Goal: Task Accomplishment & Management: Use online tool/utility

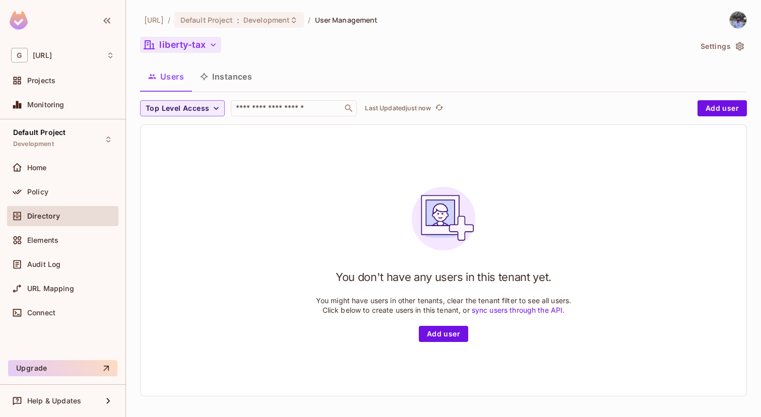
click at [186, 40] on button "liberty-tax" at bounding box center [180, 45] width 81 height 16
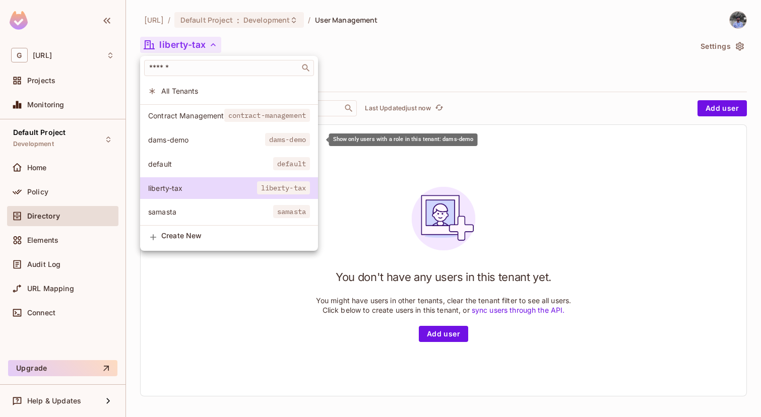
click at [189, 141] on span "dams-demo" at bounding box center [206, 140] width 117 height 10
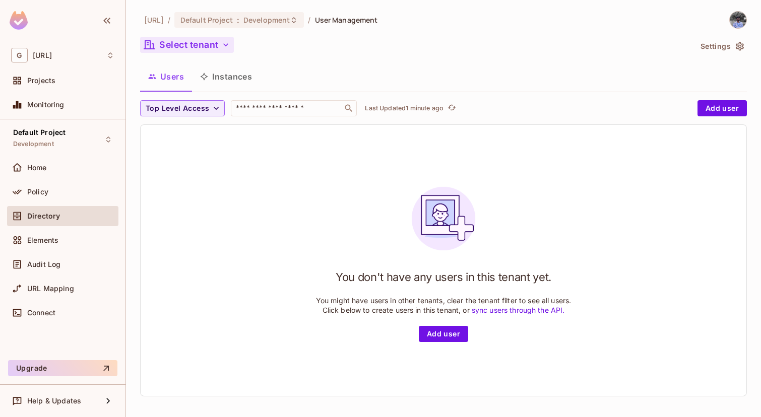
click at [178, 46] on button "Select tenant" at bounding box center [187, 45] width 94 height 16
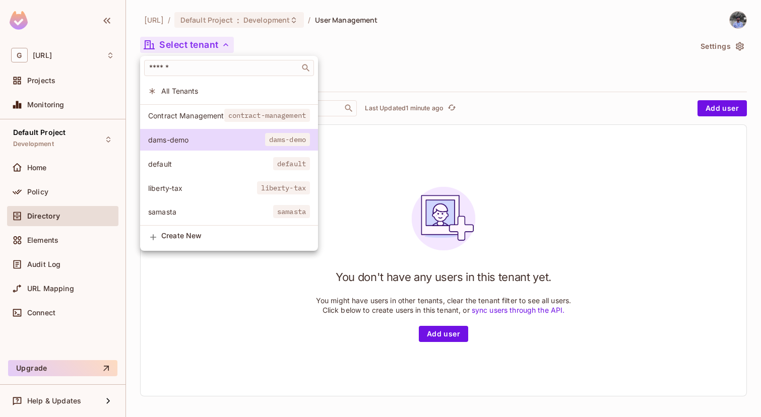
click at [206, 264] on div at bounding box center [380, 208] width 761 height 417
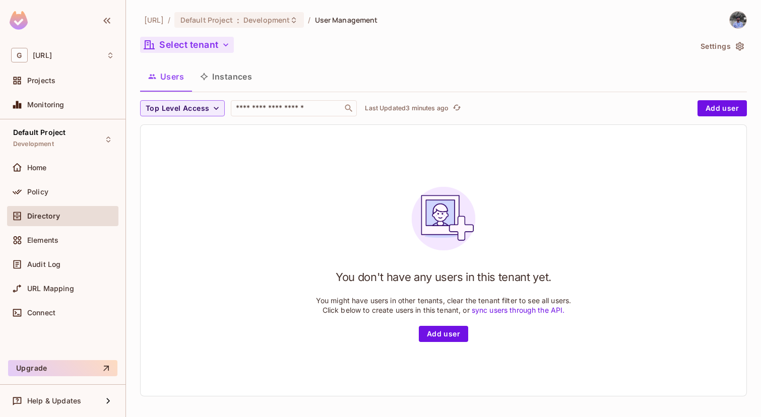
click at [211, 40] on button "Select tenant" at bounding box center [187, 45] width 94 height 16
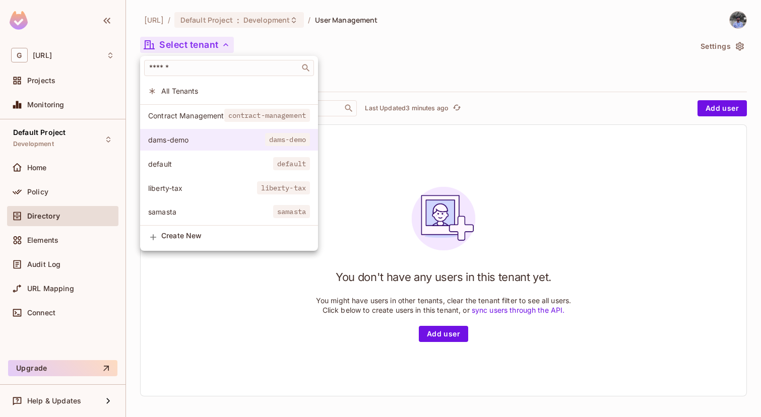
click at [185, 141] on span "dams-demo" at bounding box center [206, 140] width 117 height 10
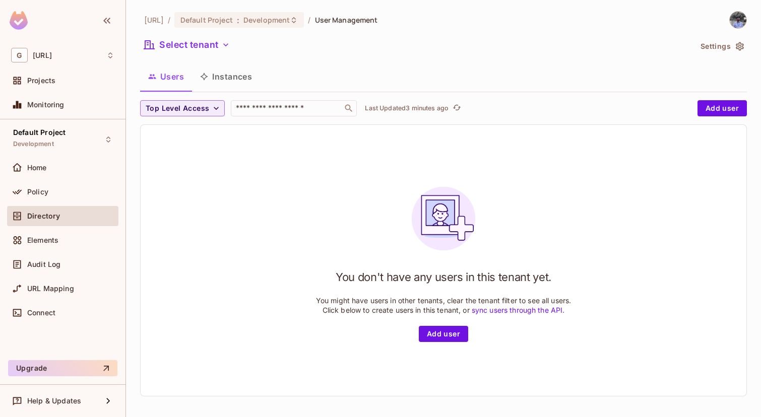
click at [201, 54] on div "Select tenant" at bounding box center [415, 46] width 551 height 19
click at [201, 45] on button "Select tenant" at bounding box center [187, 45] width 94 height 16
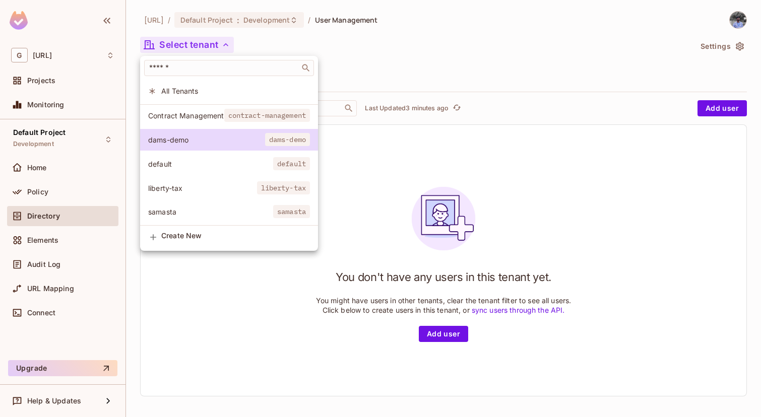
click at [204, 119] on span "Contract Management" at bounding box center [186, 116] width 76 height 10
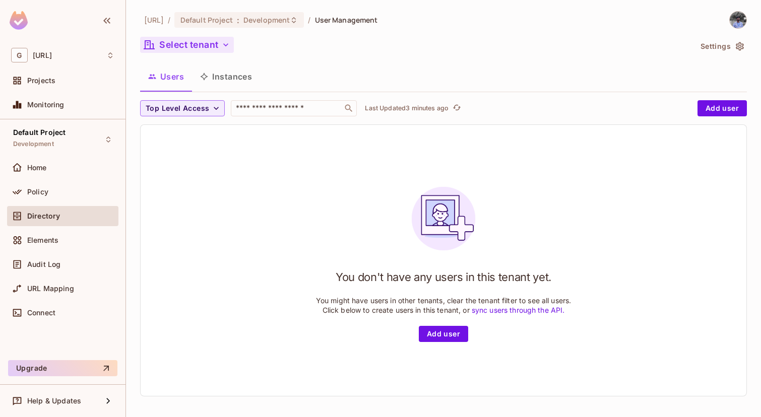
click at [217, 42] on button "Select tenant" at bounding box center [187, 45] width 94 height 16
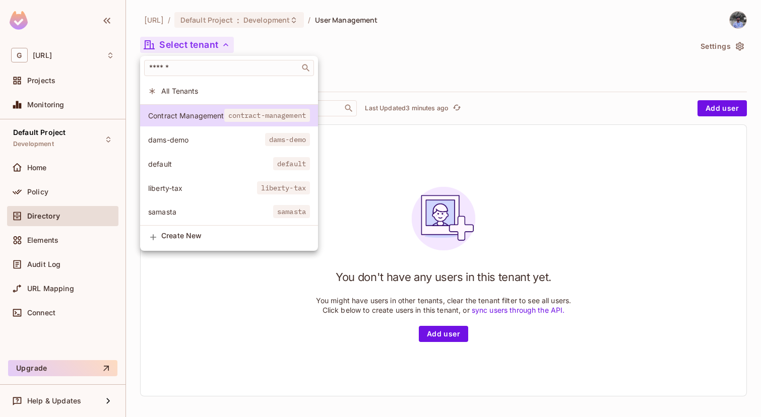
click at [202, 168] on span "default" at bounding box center [210, 164] width 125 height 10
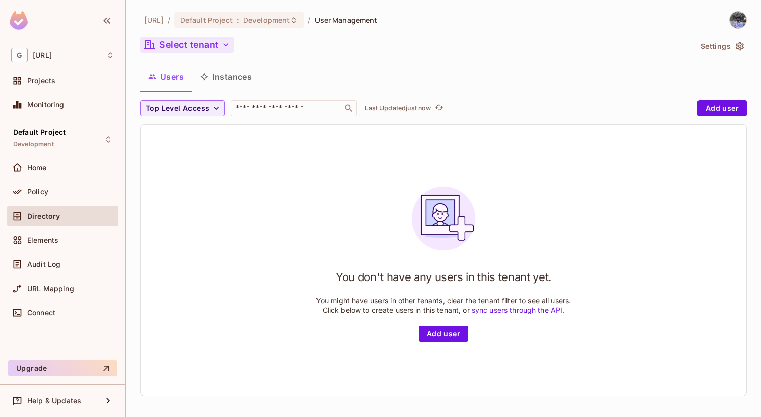
click at [199, 37] on button "Select tenant" at bounding box center [187, 45] width 94 height 16
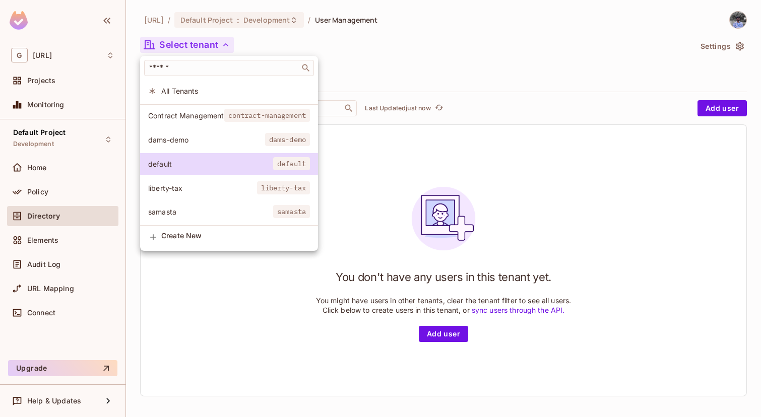
click at [203, 80] on li "All Tenants" at bounding box center [229, 91] width 178 height 22
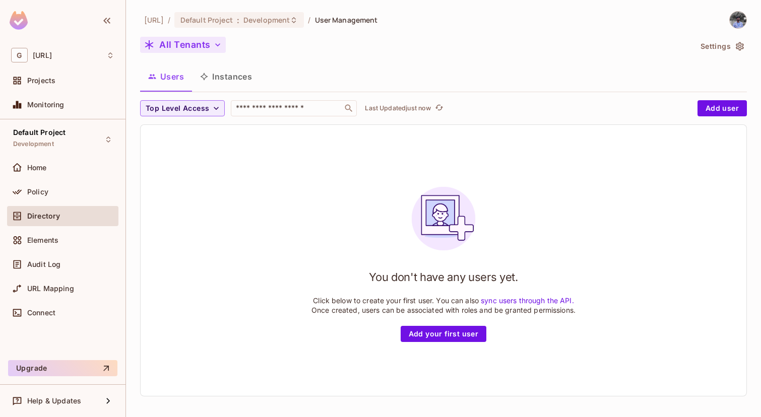
click at [214, 48] on icon "button" at bounding box center [218, 45] width 10 height 10
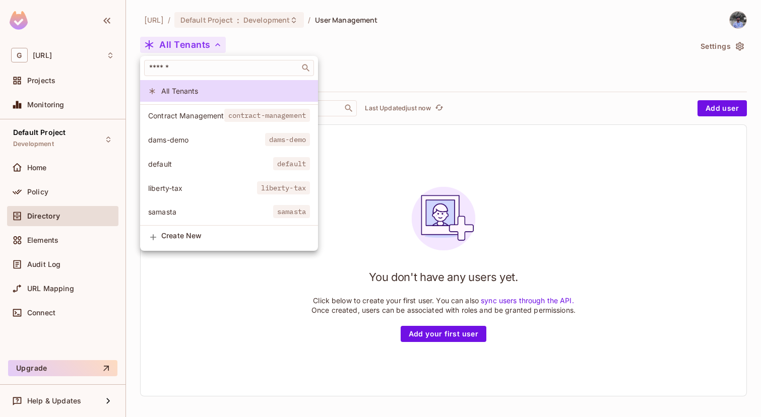
click at [445, 73] on div at bounding box center [380, 208] width 761 height 417
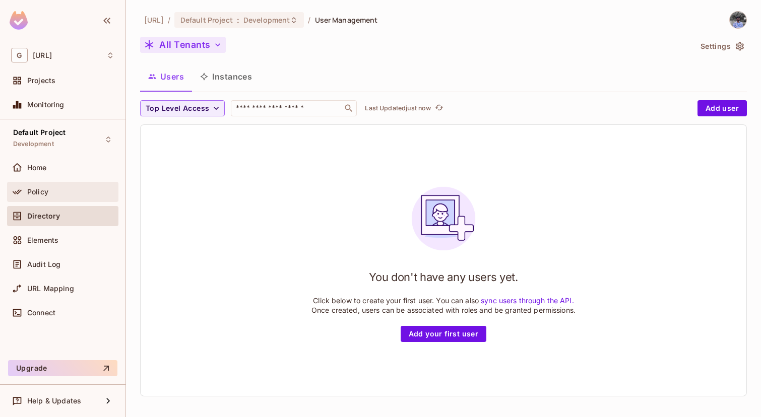
click at [42, 195] on span "Policy" at bounding box center [37, 192] width 21 height 8
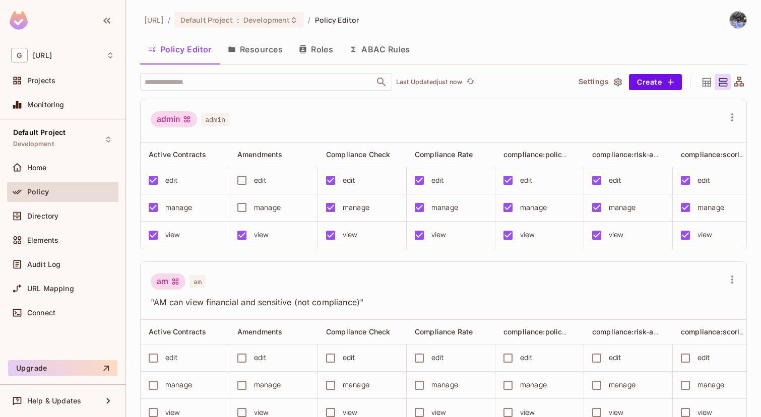
click at [701, 81] on icon at bounding box center [707, 82] width 13 height 13
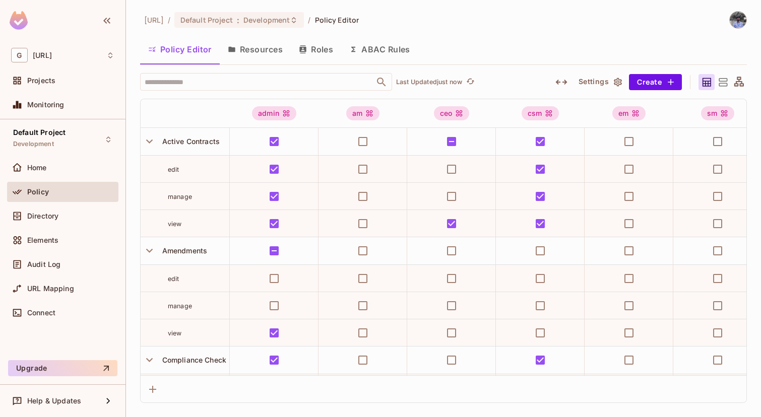
click at [735, 83] on icon at bounding box center [739, 82] width 10 height 10
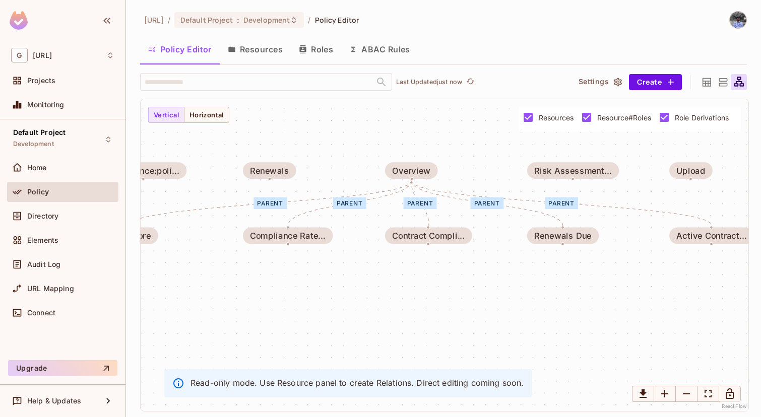
click at [422, 206] on div "parent" at bounding box center [420, 204] width 33 height 12
click at [212, 114] on button "Horizontal" at bounding box center [206, 115] width 45 height 16
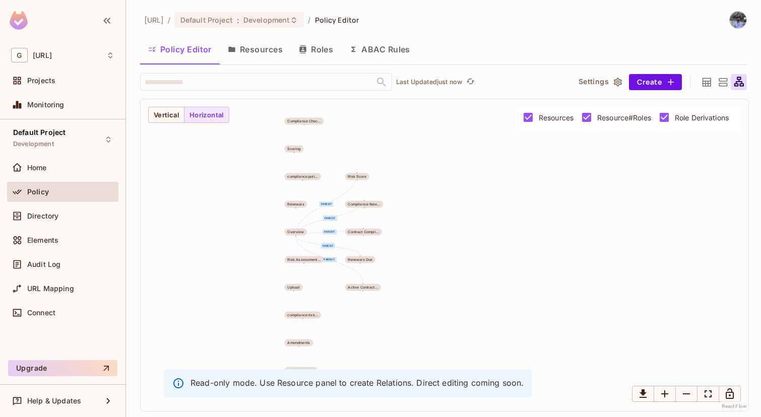
drag, startPoint x: 268, startPoint y: 283, endPoint x: 466, endPoint y: 199, distance: 215.2
click at [466, 199] on div "parent parent parent parent parent Compliance Chec... Scoring Risk Score compli…" at bounding box center [445, 255] width 608 height 312
click at [729, 86] on div at bounding box center [723, 82] width 16 height 16
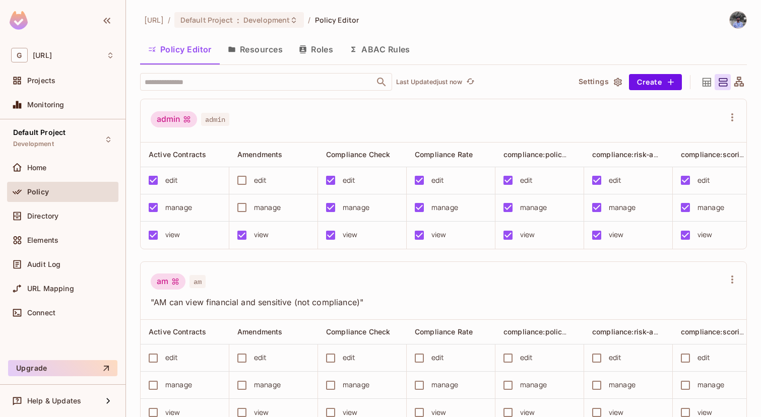
click at [729, 86] on div at bounding box center [723, 82] width 16 height 16
click at [512, 119] on div "admin admin" at bounding box center [438, 120] width 574 height 19
click at [83, 130] on div "Default Project Development" at bounding box center [62, 139] width 111 height 28
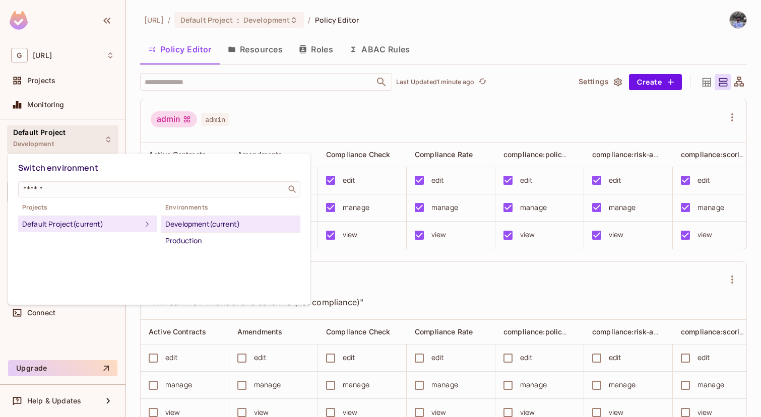
click at [88, 140] on div at bounding box center [380, 208] width 761 height 417
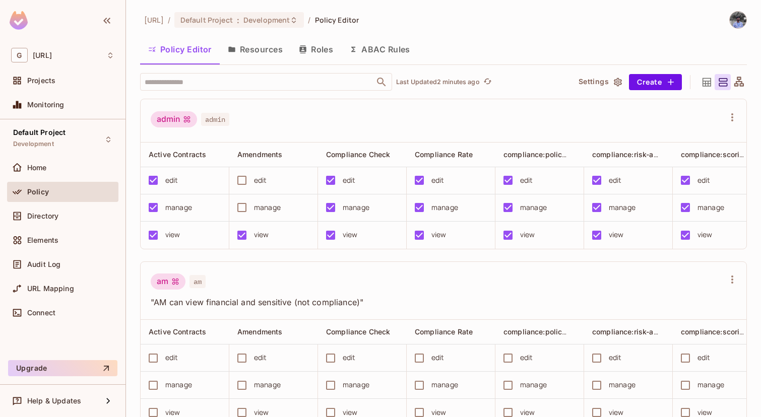
click at [88, 140] on div "Default Project Development" at bounding box center [62, 139] width 111 height 28
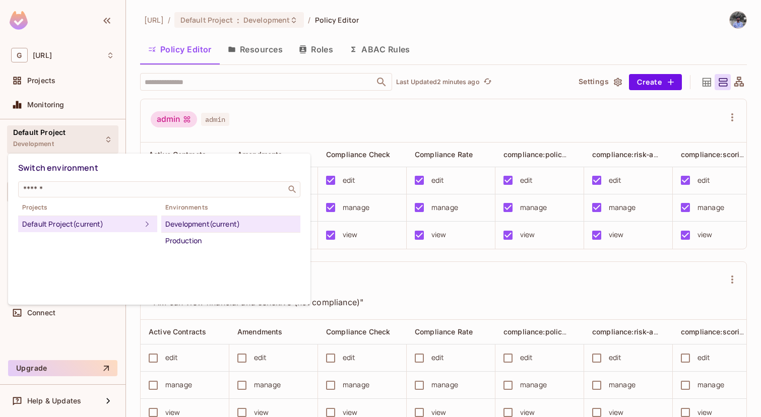
click at [88, 140] on div at bounding box center [380, 208] width 761 height 417
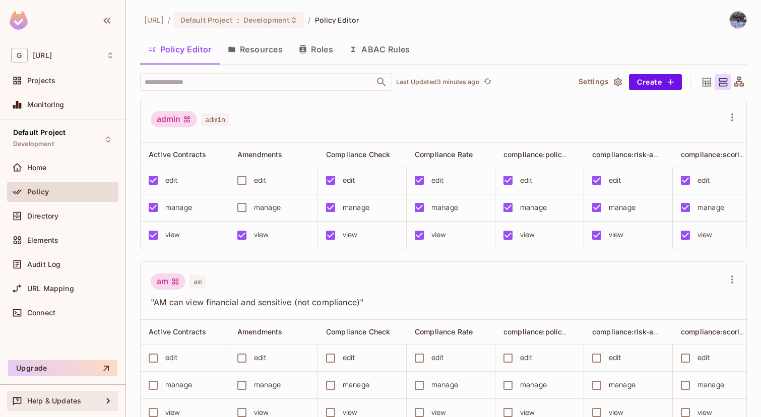
click at [58, 407] on div "Help & Updates" at bounding box center [62, 401] width 111 height 20
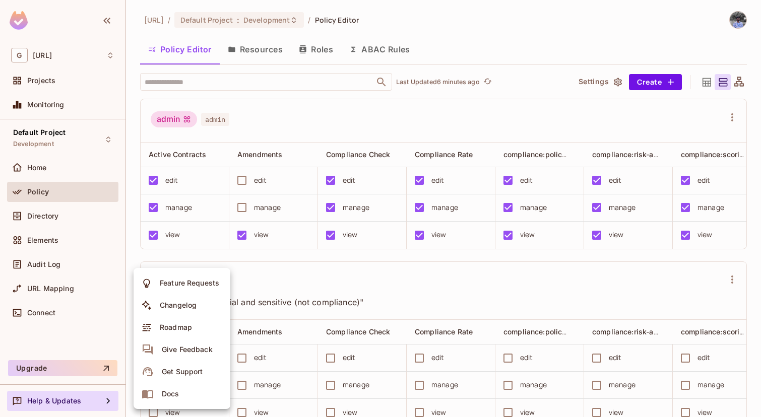
click at [473, 286] on div at bounding box center [380, 208] width 761 height 417
